Goal: Find specific page/section: Find specific page/section

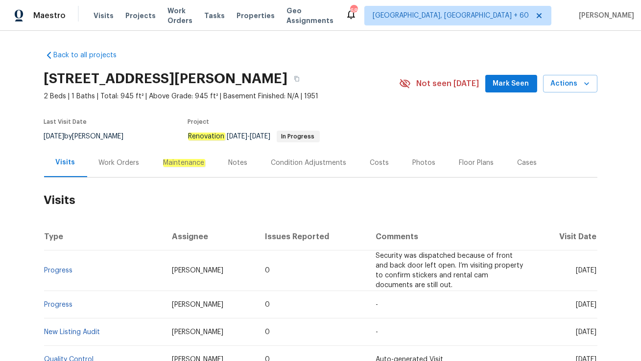
click at [118, 168] on div "Work Orders" at bounding box center [119, 162] width 64 height 29
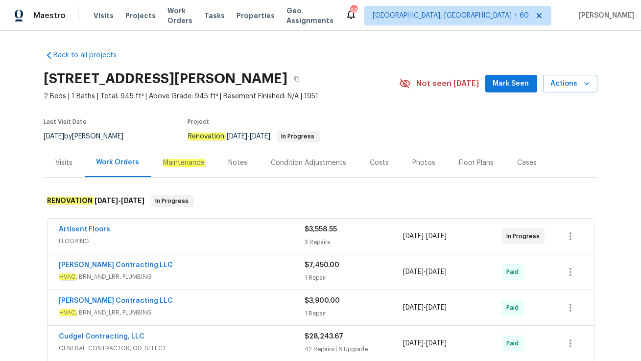
click at [161, 218] on div "Artisent Floors FLOORING $3,558.55 3 Repairs [DATE] - [DATE] In Progress" at bounding box center [321, 236] width 548 height 36
click at [171, 238] on span "FLOORING" at bounding box center [182, 242] width 246 height 10
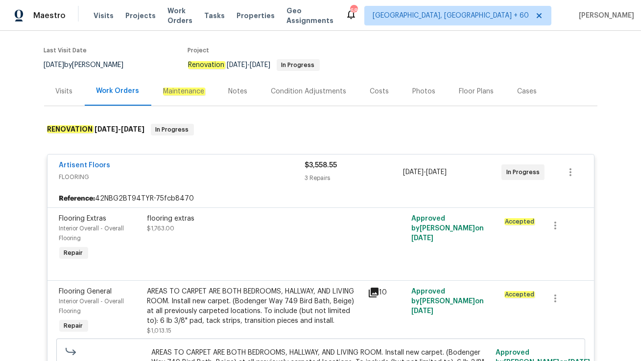
scroll to position [74, 0]
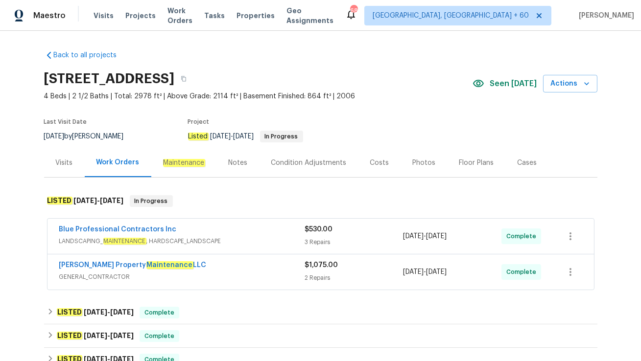
click at [51, 162] on div "Visits" at bounding box center [64, 162] width 41 height 29
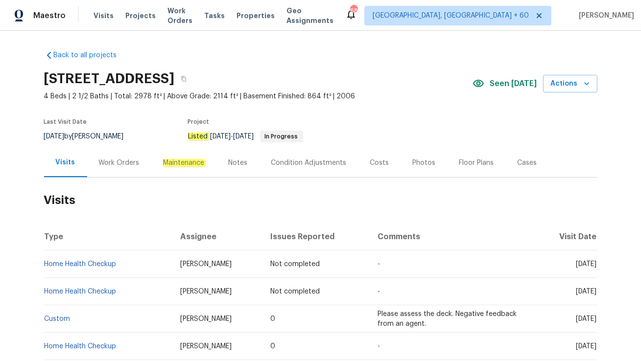
click at [117, 170] on div "Work Orders" at bounding box center [119, 162] width 64 height 29
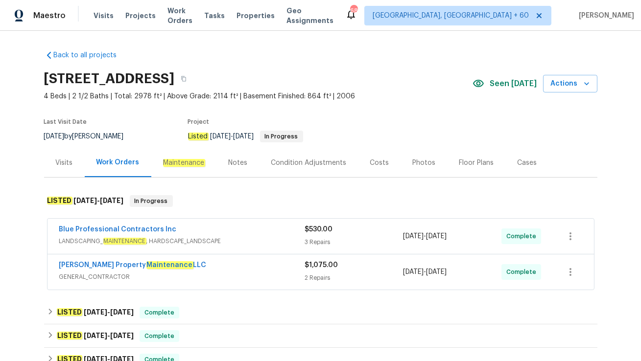
click at [183, 282] on div "Glen Property Maintenance LLC GENERAL_CONTRACTOR" at bounding box center [182, 273] width 246 height 24
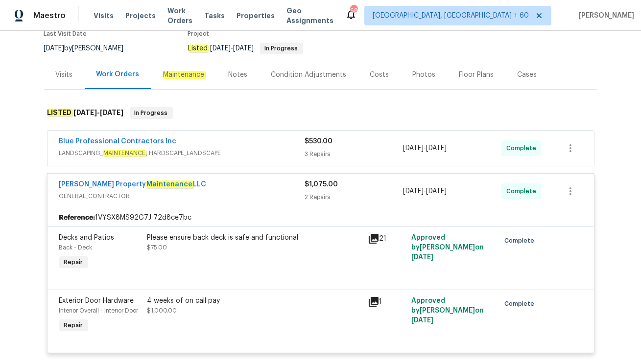
scroll to position [58, 0]
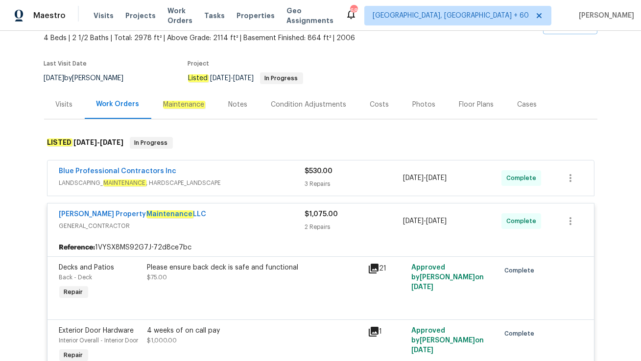
click at [200, 171] on div "Blue Professional Contractors Inc" at bounding box center [182, 173] width 246 height 12
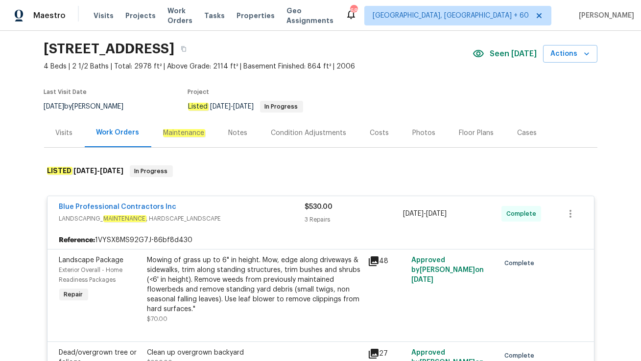
scroll to position [0, 0]
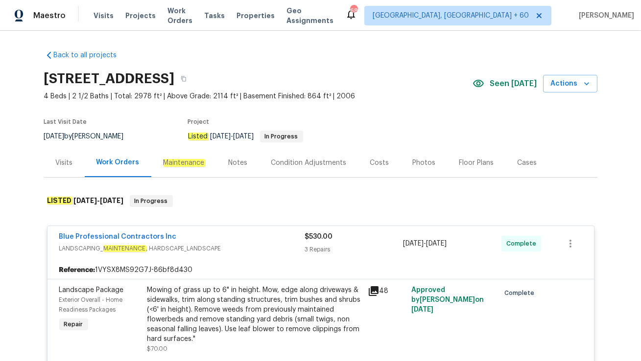
click at [49, 163] on div "Visits" at bounding box center [64, 162] width 41 height 29
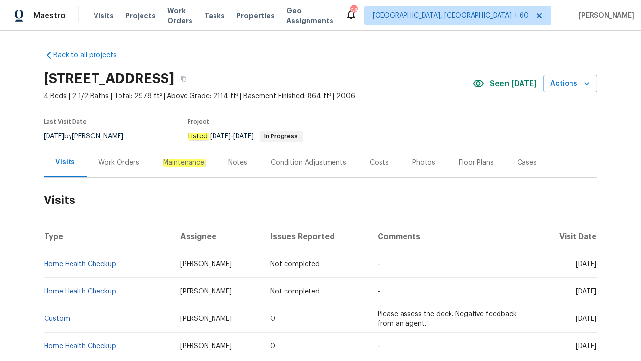
click at [102, 161] on div "Work Orders" at bounding box center [119, 163] width 41 height 10
